Goal: Transaction & Acquisition: Purchase product/service

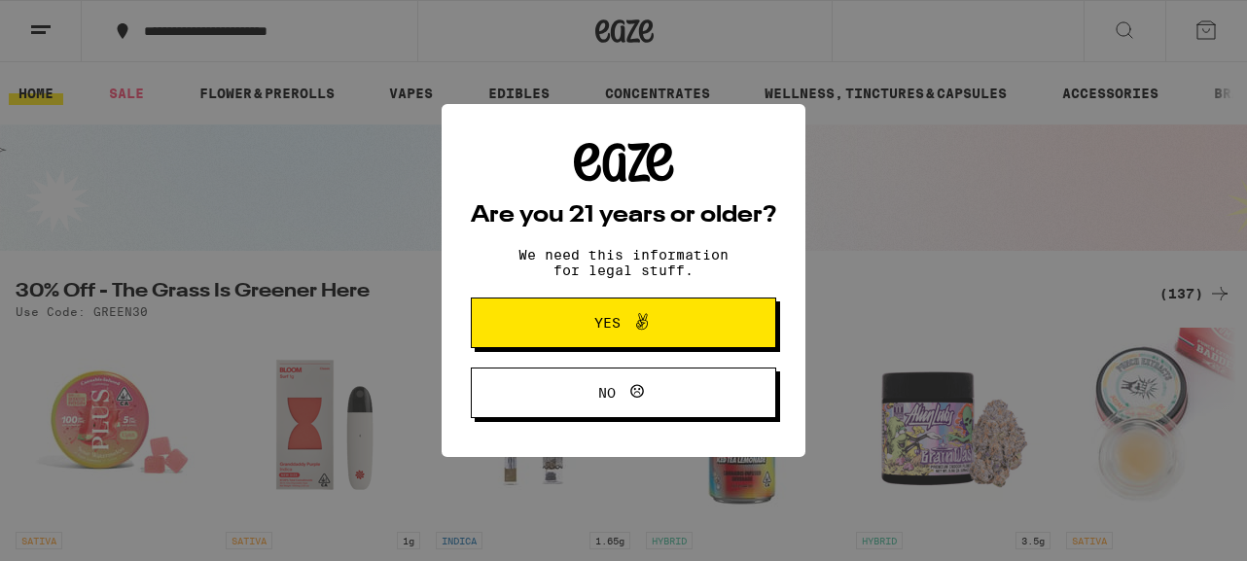
click at [587, 313] on span "Yes" at bounding box center [624, 322] width 148 height 25
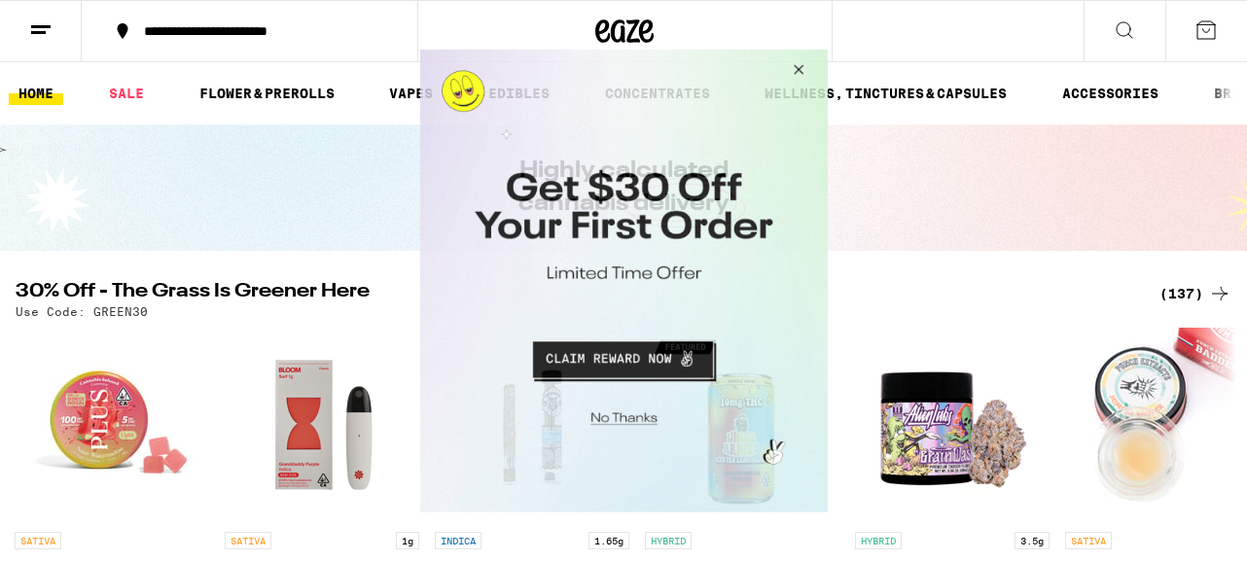
click at [793, 65] on button "Close Modal" at bounding box center [795, 72] width 53 height 47
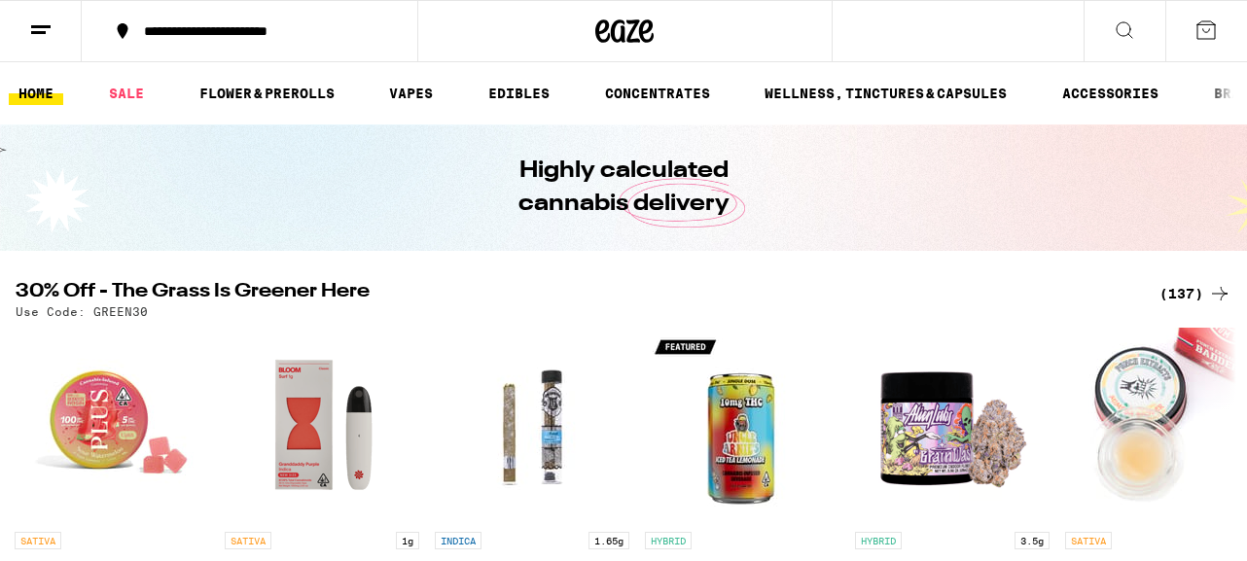
click at [895, 37] on div "**********" at bounding box center [623, 31] width 1247 height 62
click at [1120, 23] on icon at bounding box center [1124, 29] width 23 height 23
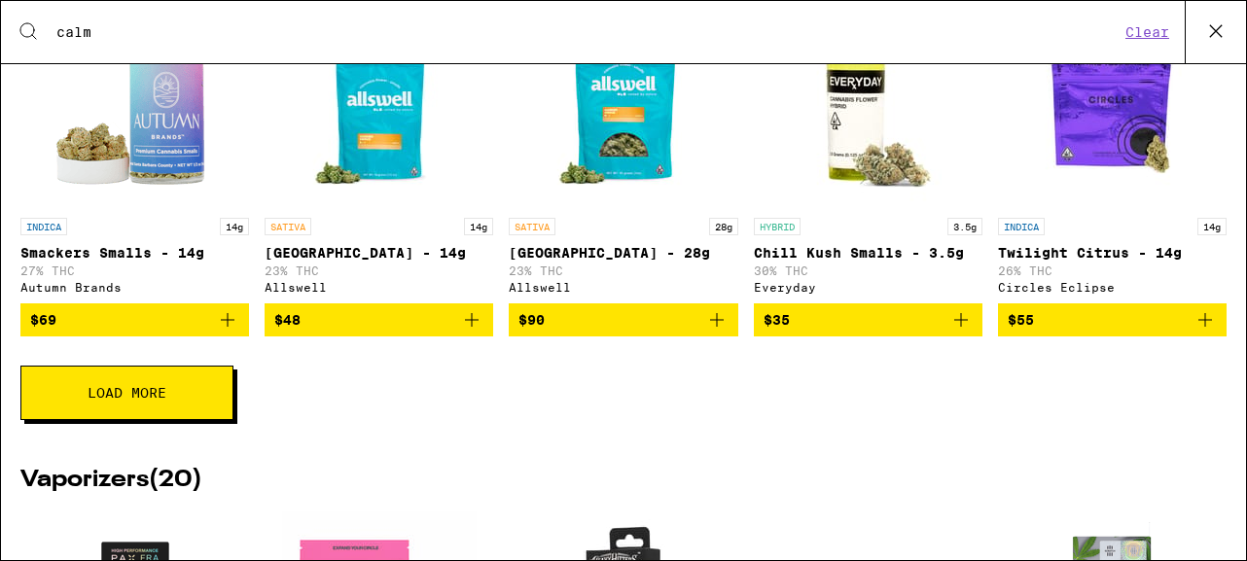
scroll to position [510, 0]
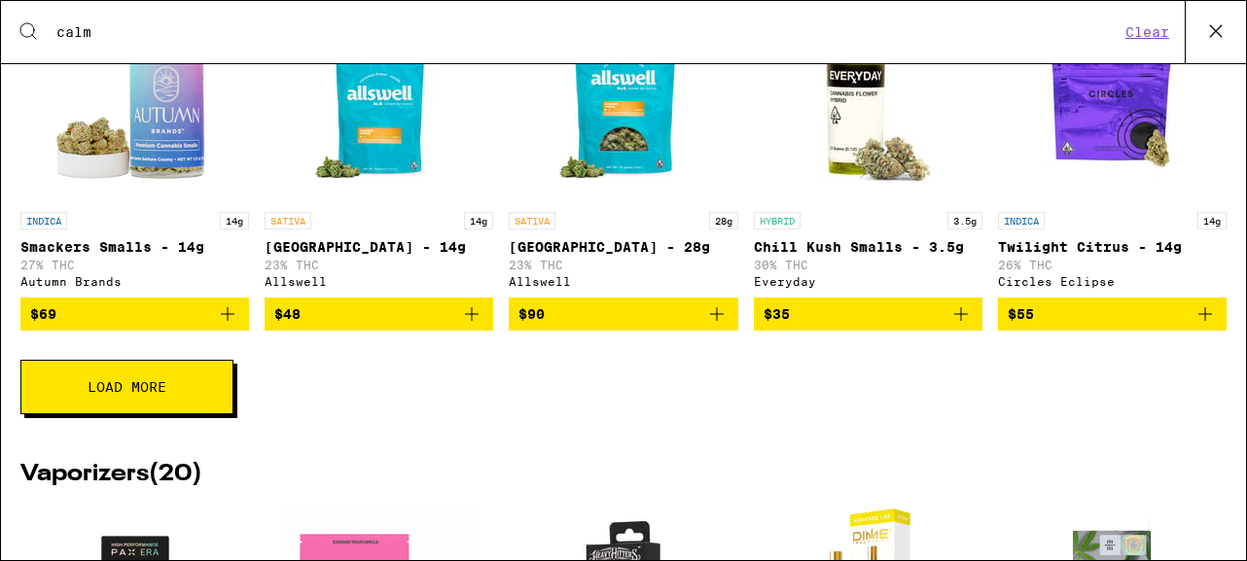
type input "calm"
click at [155, 394] on span "Load More" at bounding box center [127, 387] width 79 height 14
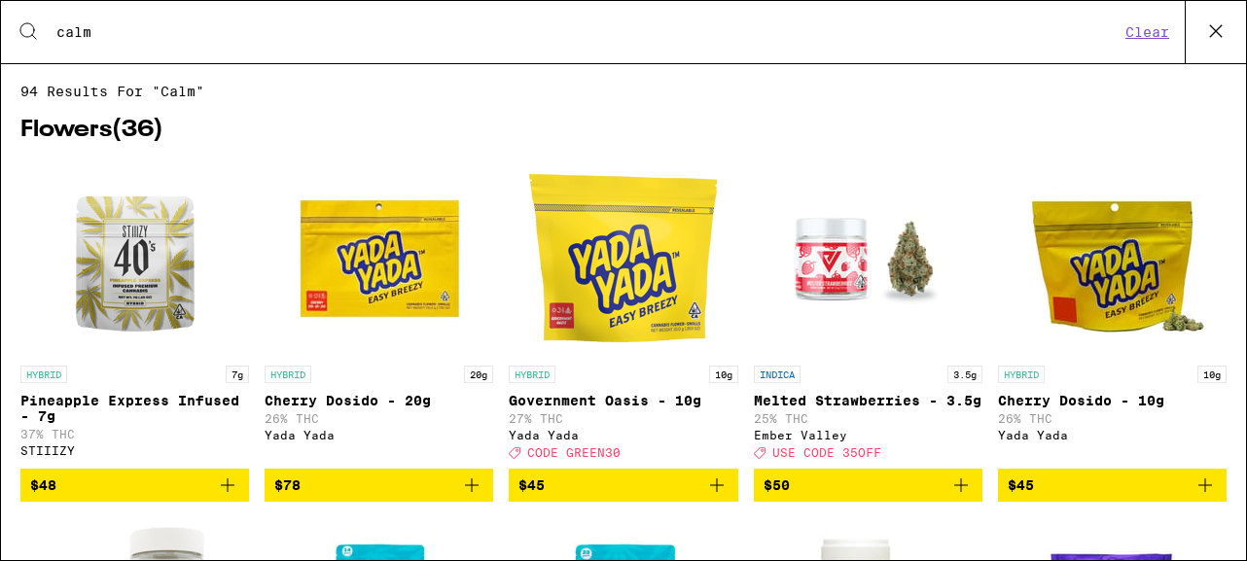
scroll to position [0, 0]
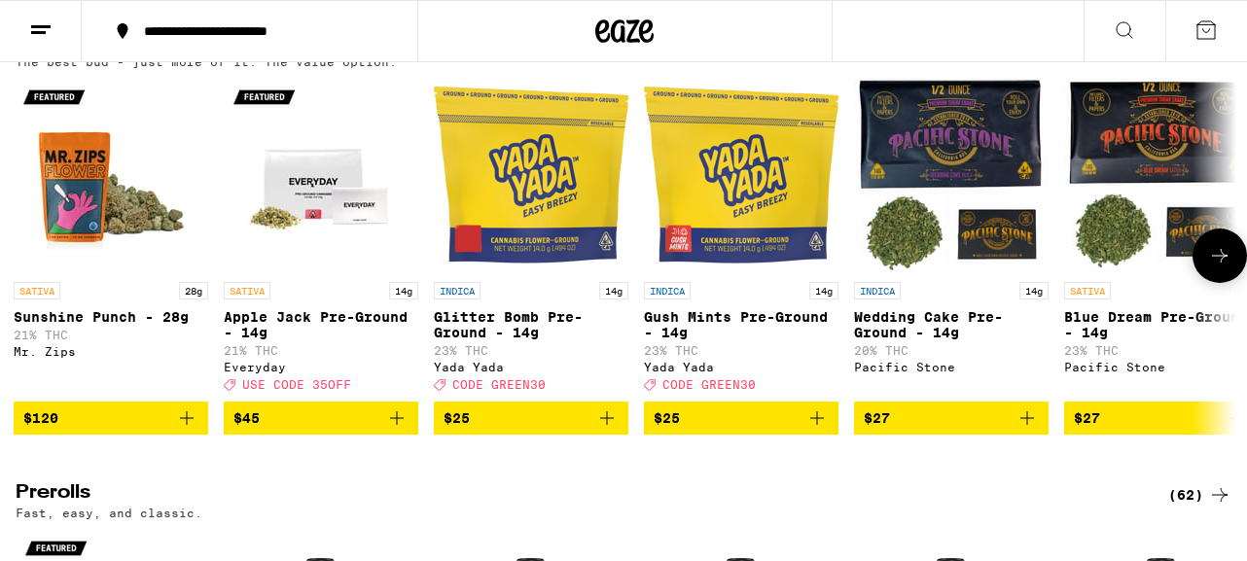
scroll to position [673, 0]
click at [1212, 268] on icon at bounding box center [1219, 255] width 23 height 23
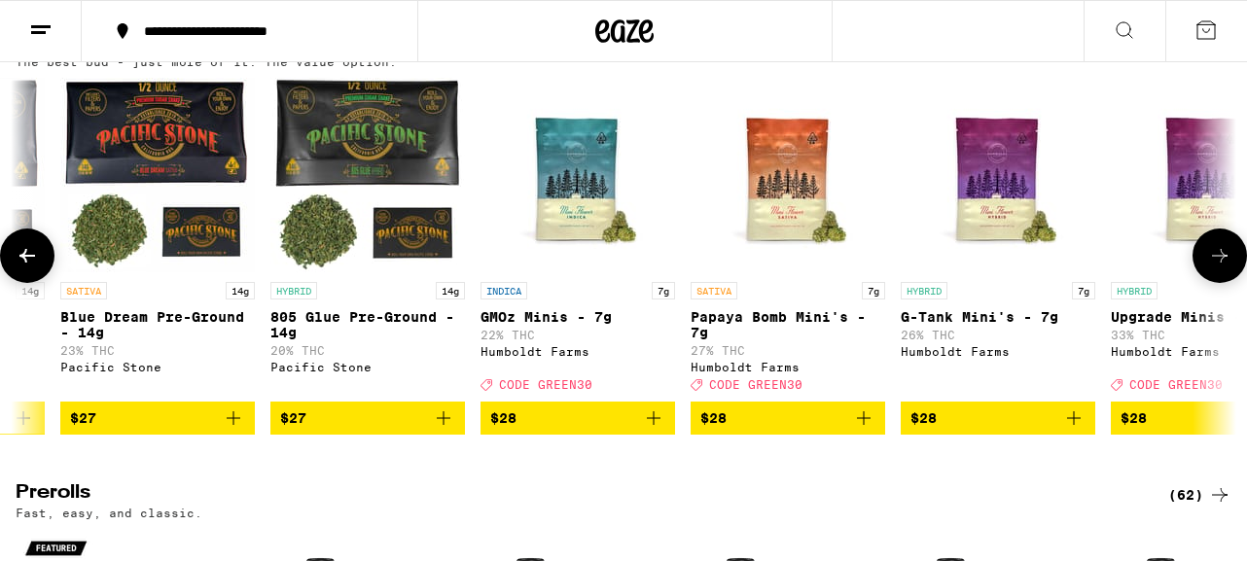
click at [1212, 268] on icon at bounding box center [1219, 255] width 23 height 23
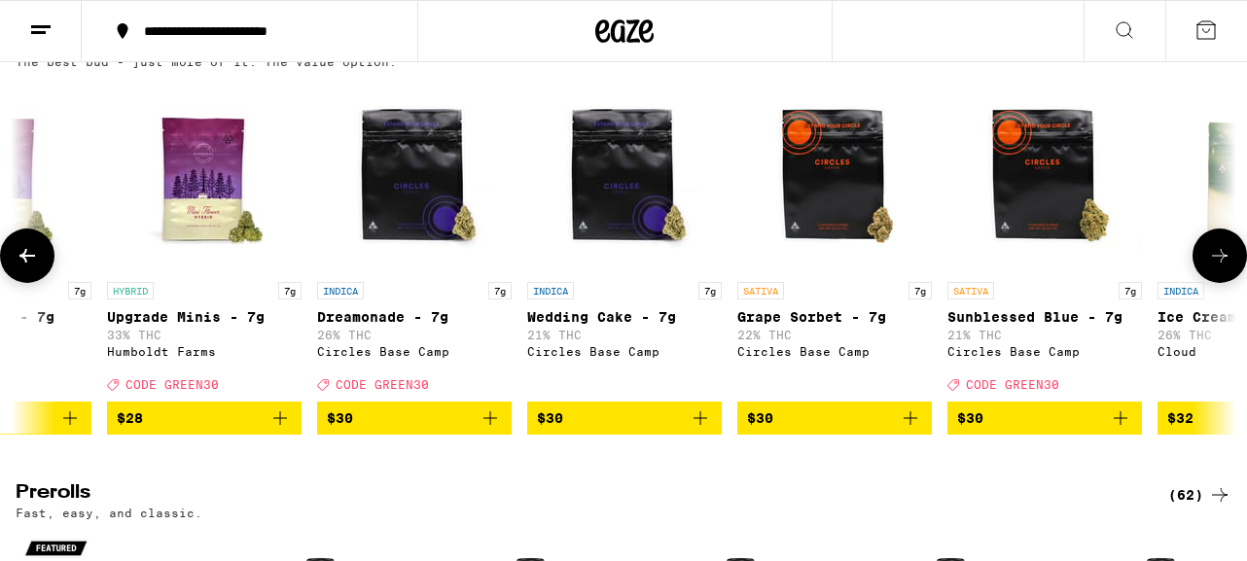
click at [1211, 268] on icon at bounding box center [1219, 255] width 23 height 23
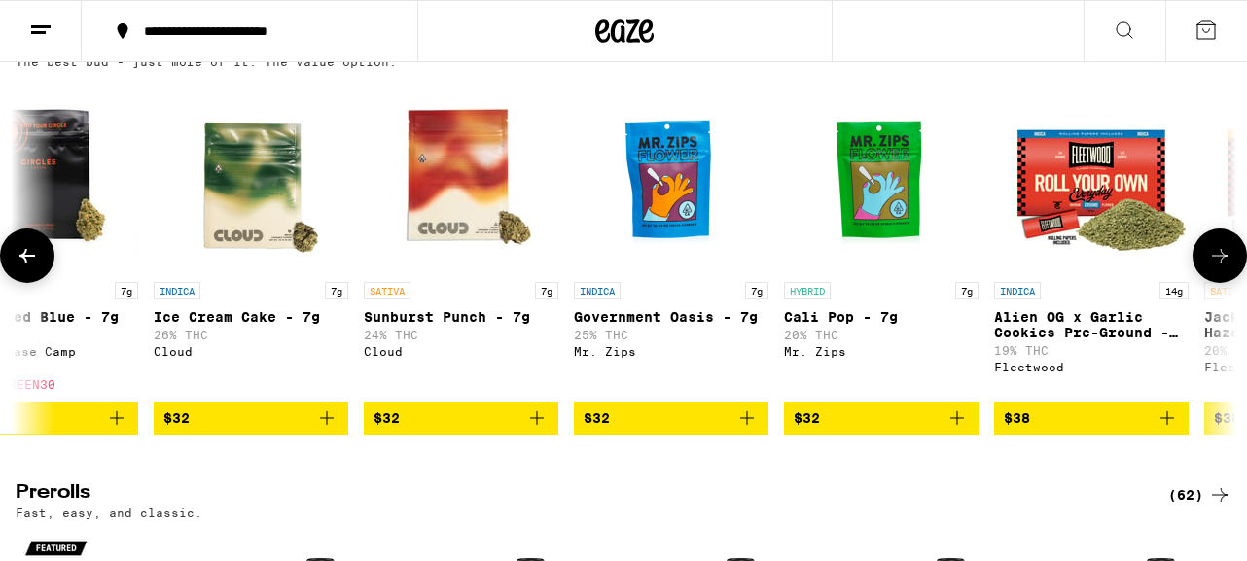
click at [1211, 268] on icon at bounding box center [1219, 255] width 23 height 23
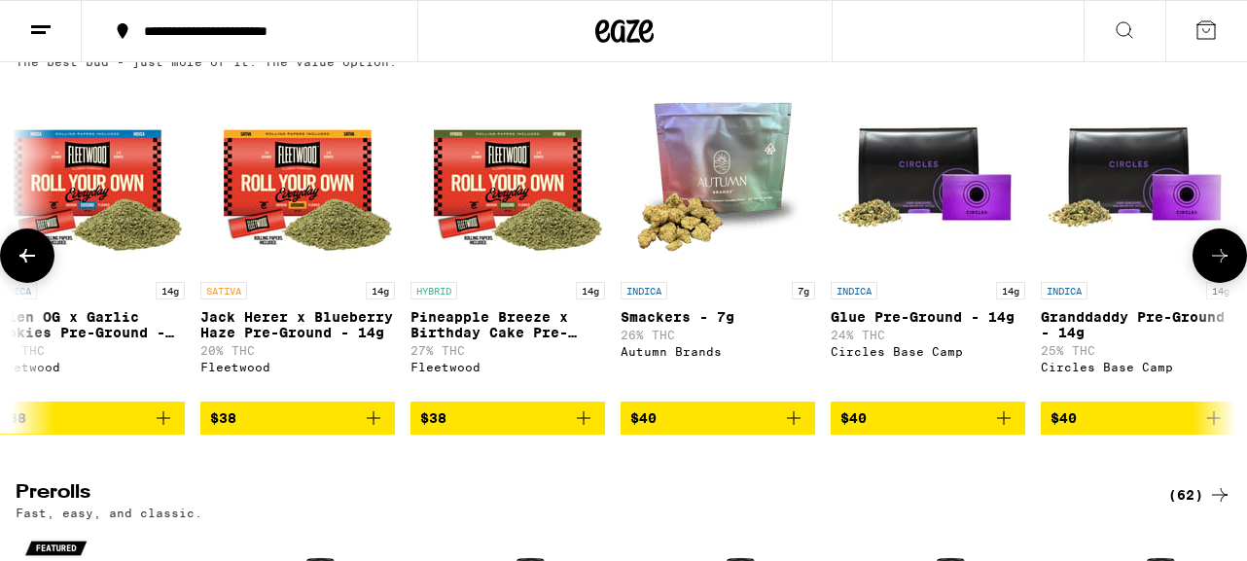
click at [1211, 268] on icon at bounding box center [1219, 255] width 23 height 23
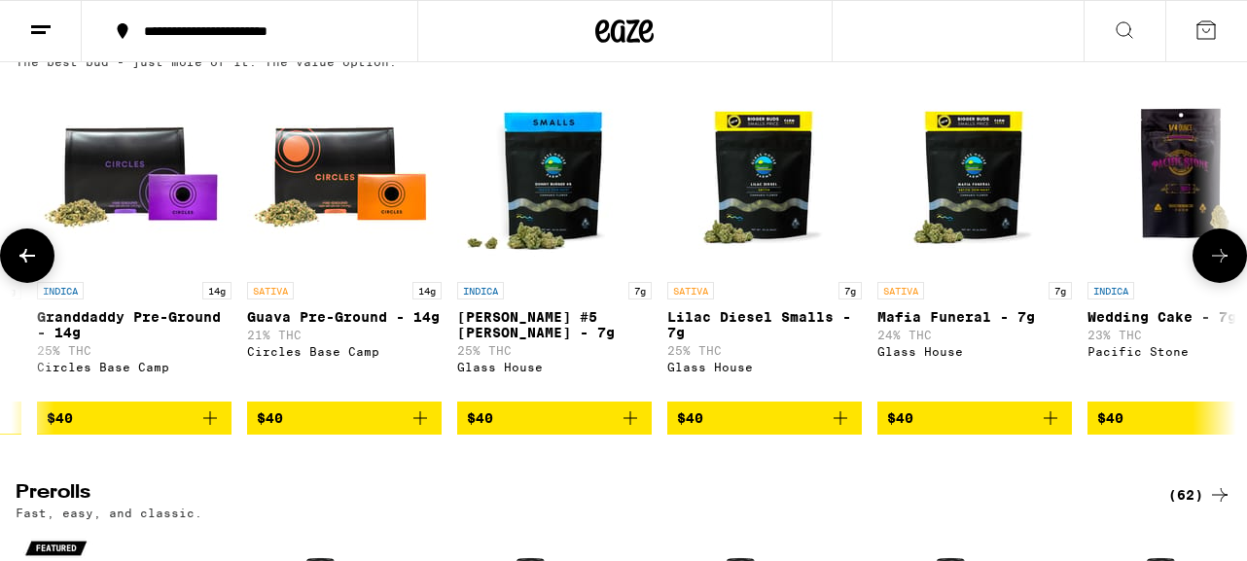
click at [1210, 268] on icon at bounding box center [1219, 255] width 23 height 23
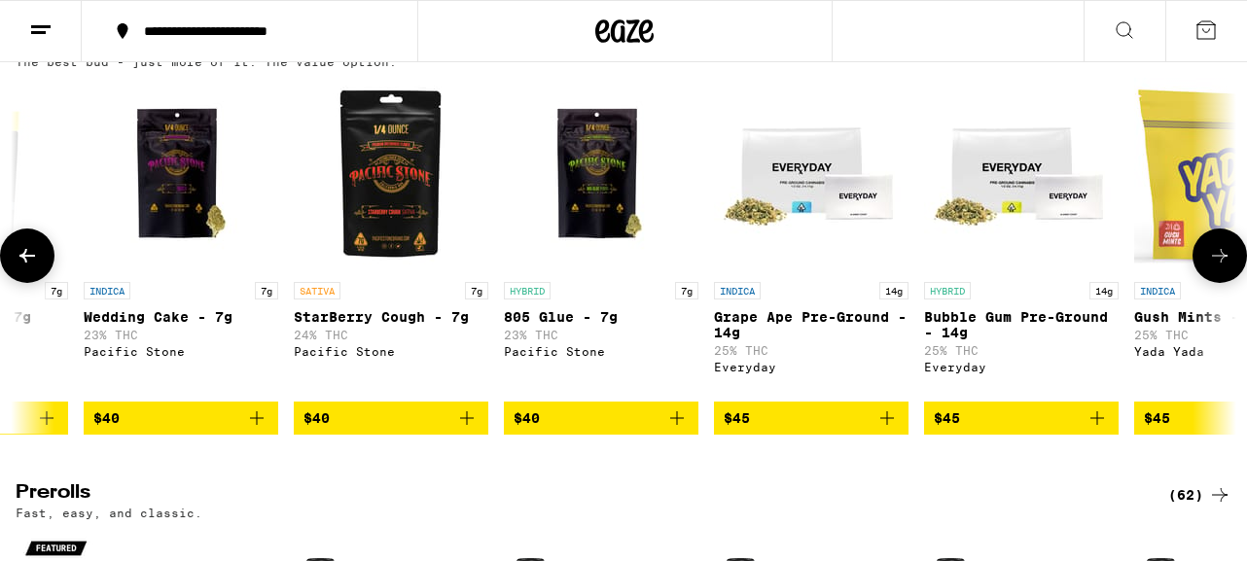
click at [1210, 268] on icon at bounding box center [1219, 255] width 23 height 23
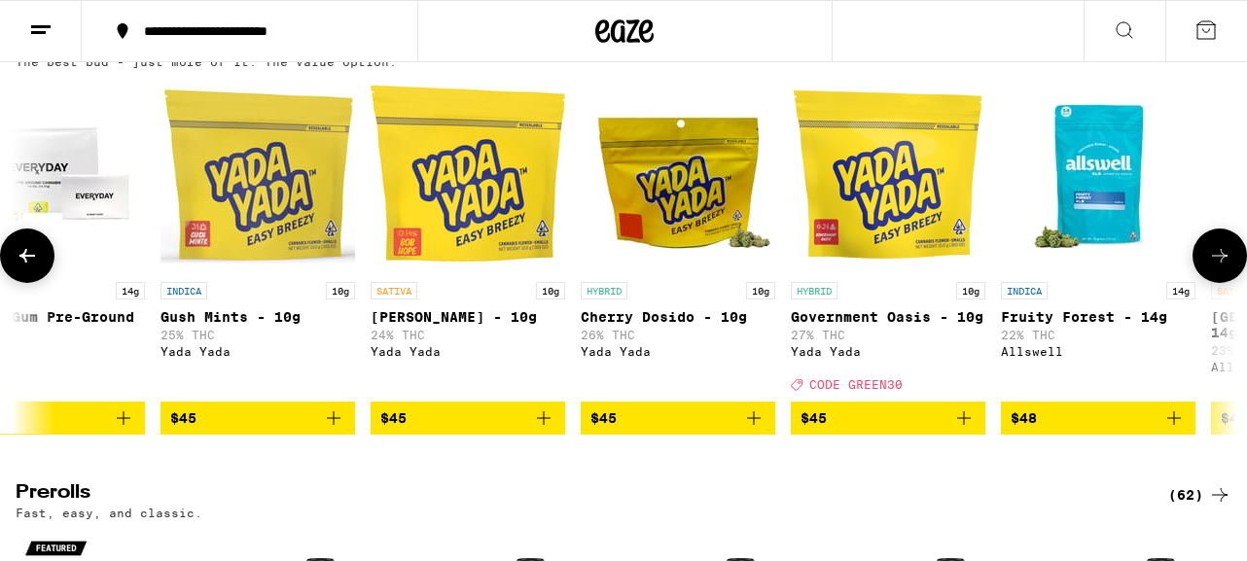
scroll to position [0, 7031]
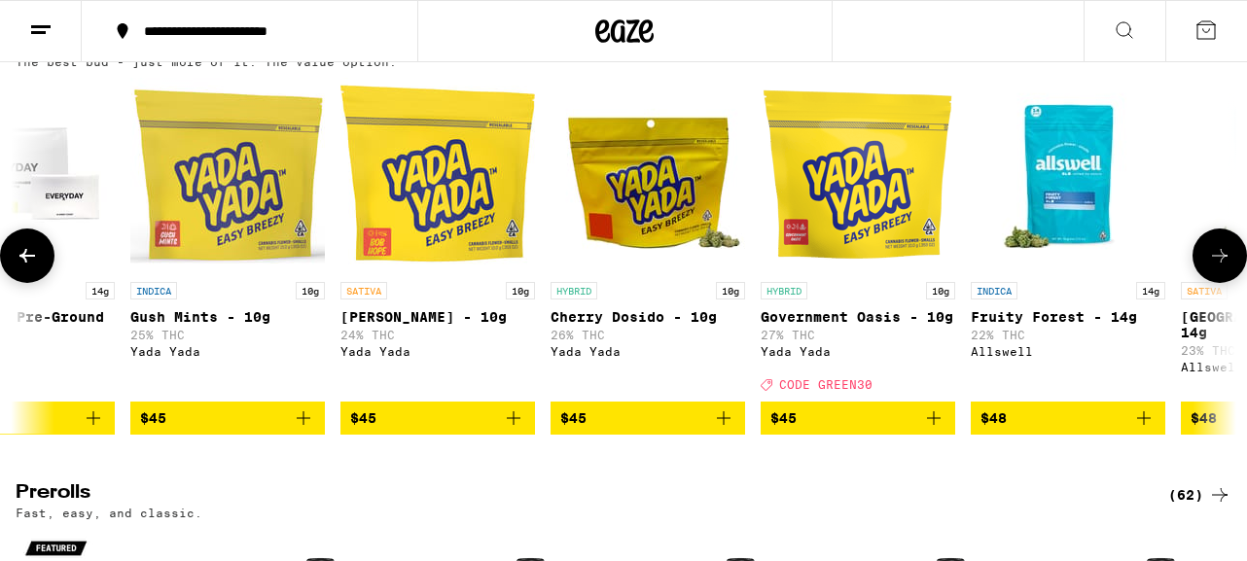
click at [1210, 268] on icon at bounding box center [1219, 255] width 23 height 23
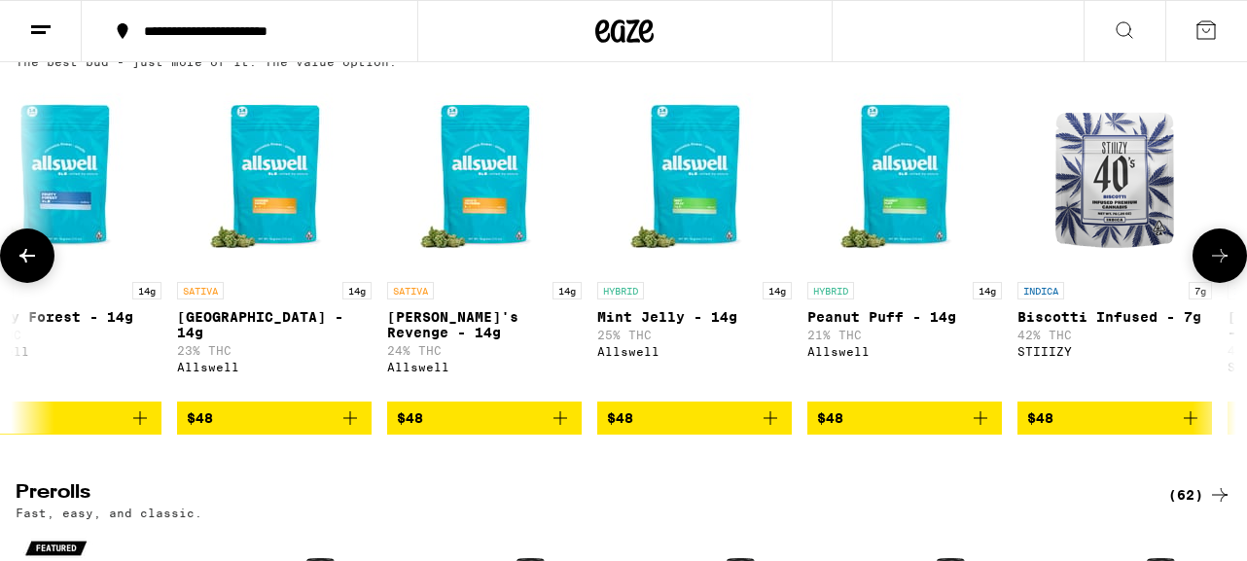
click at [1210, 268] on icon at bounding box center [1219, 255] width 23 height 23
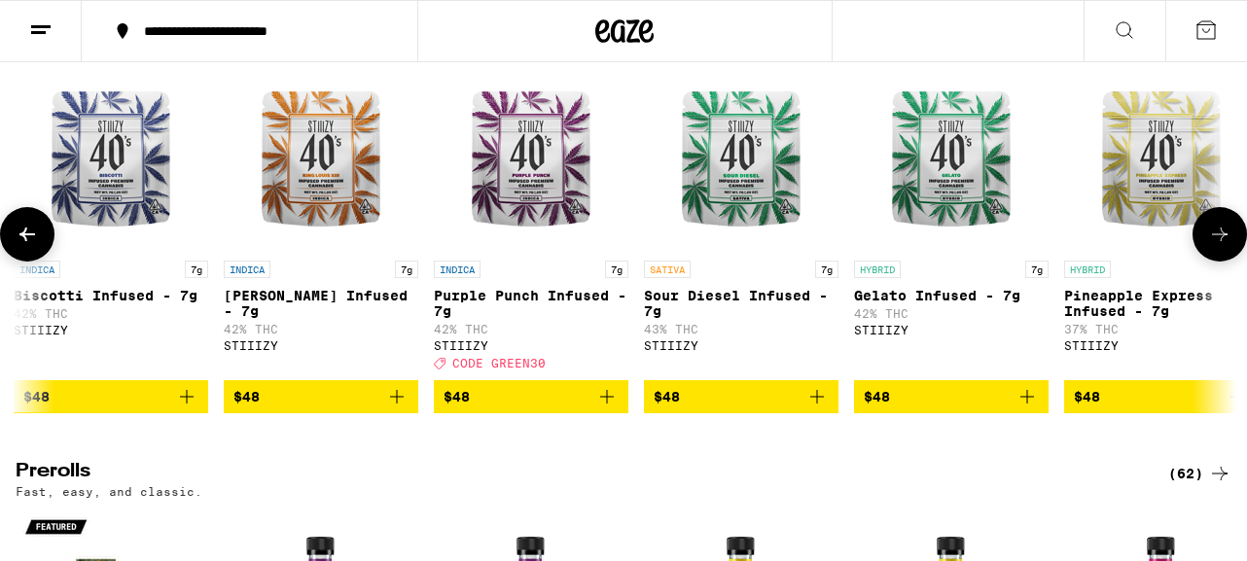
scroll to position [699, 0]
